Goal: Manage account settings

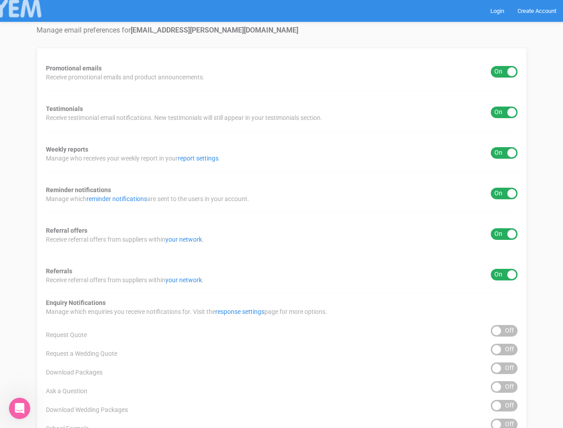
click at [281, 214] on div "Promotional emails ON OFF Receive promotional emails and product announcements.…" at bounding box center [282, 360] width 491 height 624
click at [504, 72] on div "ON OFF" at bounding box center [504, 72] width 27 height 12
click at [504, 112] on div "ON OFF" at bounding box center [504, 113] width 27 height 12
click at [504, 153] on div "ON OFF" at bounding box center [504, 153] width 27 height 12
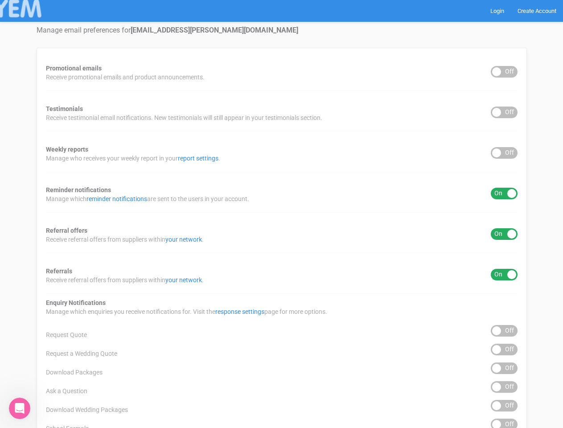
click at [504, 194] on div "ON OFF" at bounding box center [504, 194] width 27 height 12
click at [504, 234] on div "ON OFF" at bounding box center [504, 234] width 27 height 12
click at [504, 275] on div "ON OFF" at bounding box center [504, 275] width 27 height 12
click at [504, 331] on div "ON OFF" at bounding box center [504, 331] width 27 height 12
click at [504, 350] on div "ON OFF" at bounding box center [504, 350] width 27 height 12
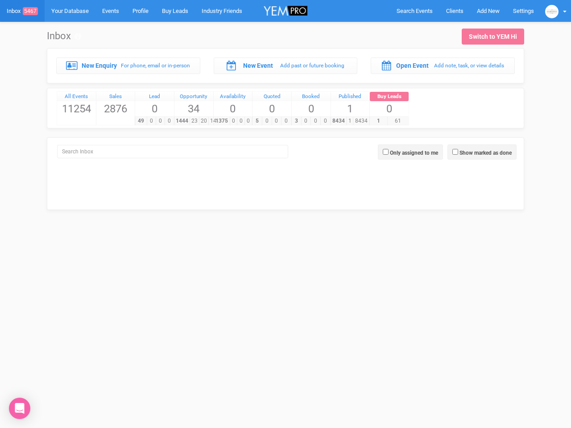
click at [285, 116] on div "5 0 0 0" at bounding box center [271, 120] width 39 height 9
click at [414, 11] on span "Search Events" at bounding box center [414, 11] width 36 height 7
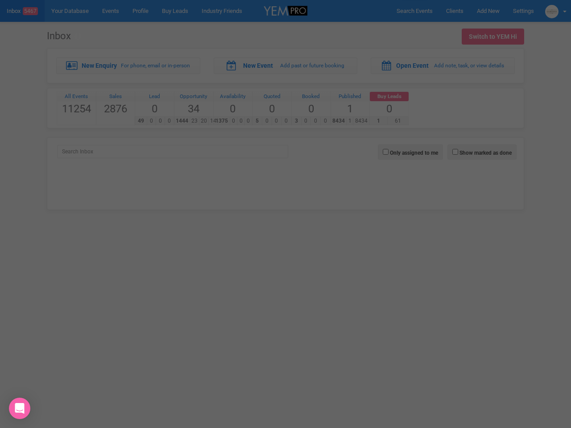
click at [488, 11] on div at bounding box center [285, 214] width 571 height 428
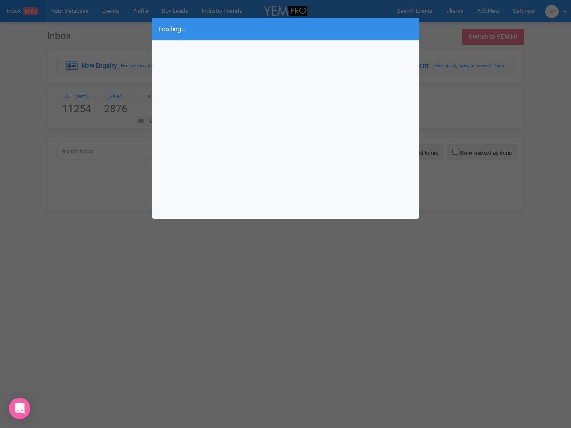
click at [556, 11] on div "Loading..." at bounding box center [285, 214] width 571 height 428
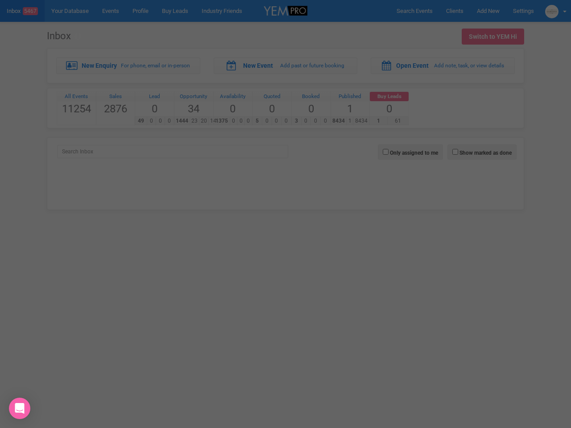
click at [482, 152] on div at bounding box center [285, 214] width 571 height 428
click at [410, 152] on div at bounding box center [285, 214] width 571 height 428
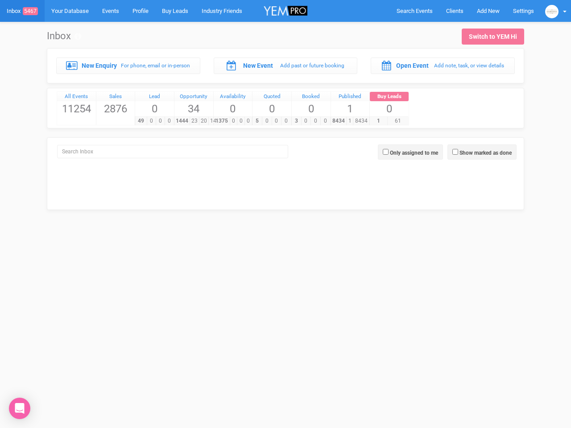
click at [20, 408] on icon "Open Intercom Messenger" at bounding box center [19, 408] width 9 height 11
